Goal: Information Seeking & Learning: Learn about a topic

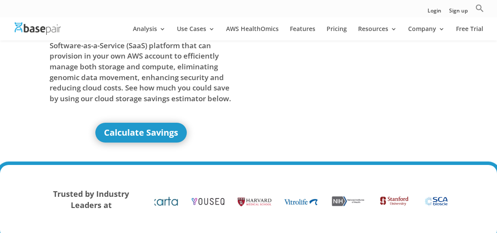
scroll to position [42, 0]
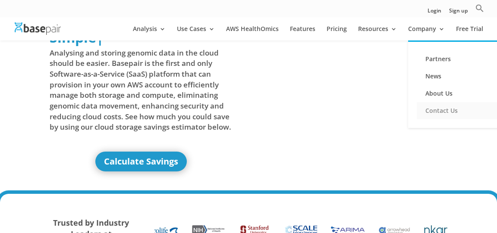
click at [446, 110] on link "Contact Us" at bounding box center [459, 110] width 86 height 17
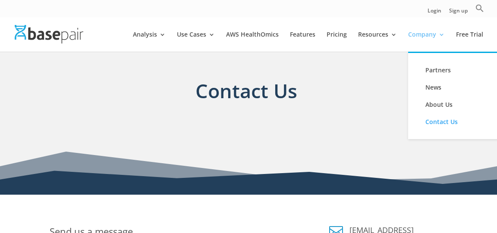
click at [435, 34] on link "Company" at bounding box center [426, 41] width 37 height 20
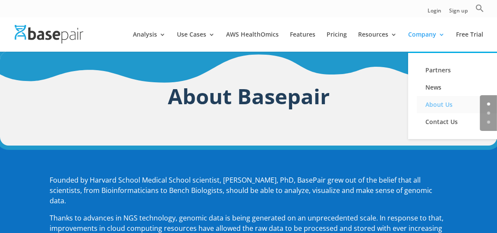
click at [435, 103] on link "About Us" at bounding box center [459, 104] width 86 height 17
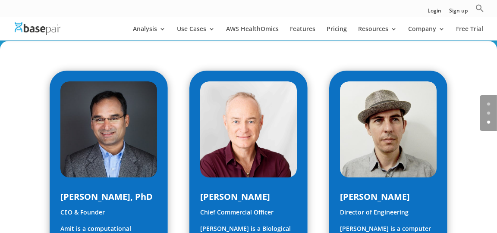
scroll to position [426, 0]
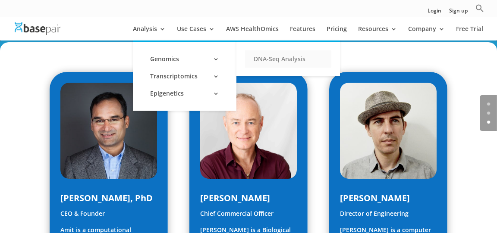
click at [265, 60] on link "DNA-Seq Analysis" at bounding box center [288, 58] width 86 height 17
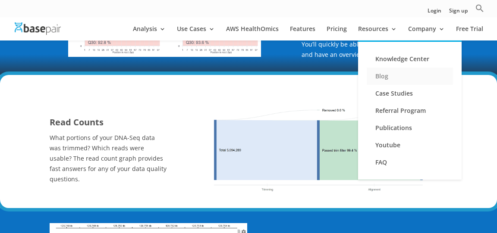
scroll to position [320, 0]
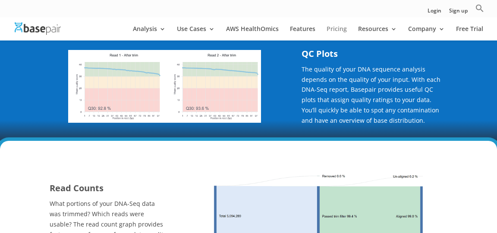
click at [336, 29] on link "Pricing" at bounding box center [336, 33] width 20 height 15
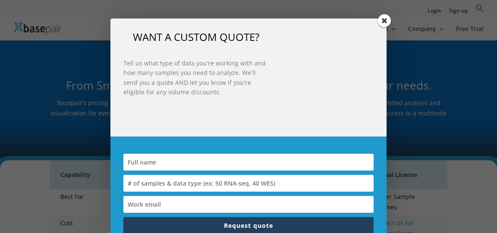
scroll to position [52, 0]
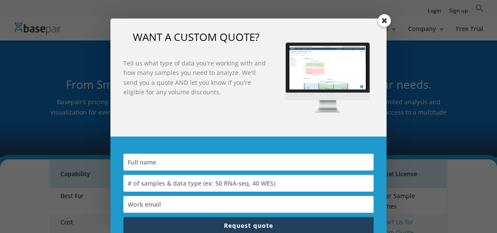
click at [381, 22] on span at bounding box center [384, 20] width 13 height 13
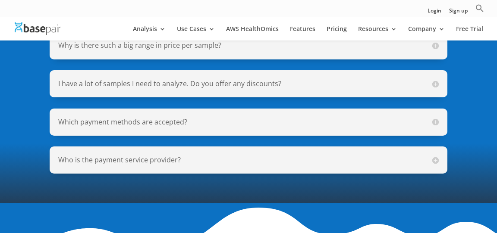
scroll to position [767, 0]
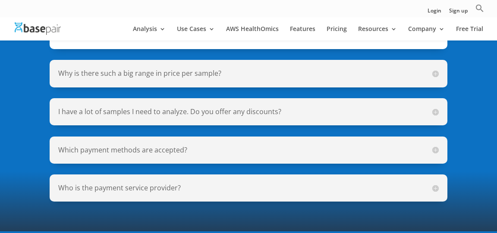
click at [187, 69] on h5 "Why is there such a big range in price per sample?" at bounding box center [248, 74] width 380 height 10
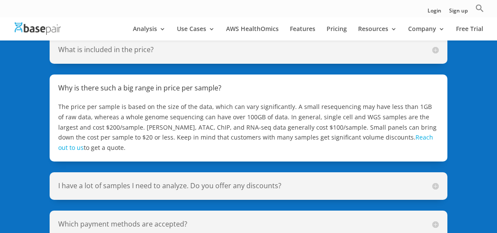
scroll to position [725, 0]
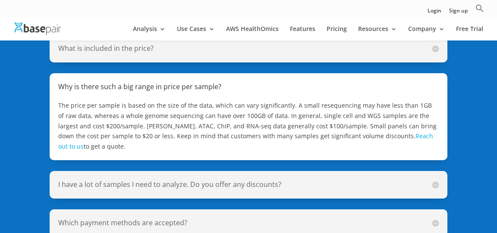
click at [243, 180] on h5 "I have a lot of samples I need to analyze. Do you offer any discounts?" at bounding box center [248, 185] width 380 height 10
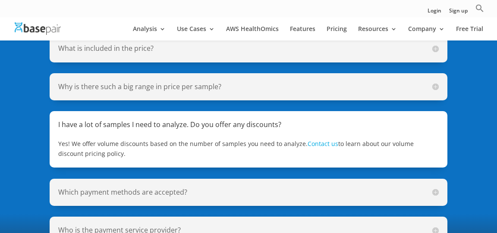
click at [150, 188] on h5 "Which payment methods are accepted?" at bounding box center [248, 193] width 380 height 10
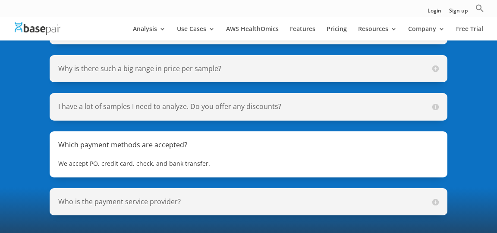
scroll to position [743, 0]
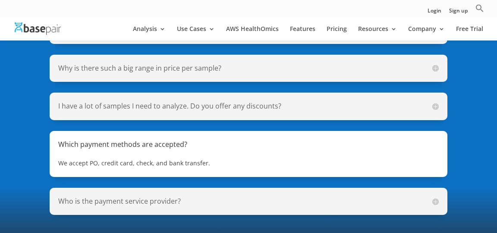
click at [137, 197] on h5 "Who is the payment service provider?" at bounding box center [248, 202] width 380 height 10
